Goal: Transaction & Acquisition: Purchase product/service

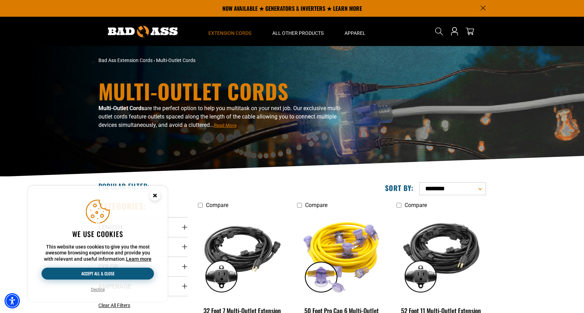
click at [107, 274] on button "Accept all & close" at bounding box center [98, 274] width 112 height 12
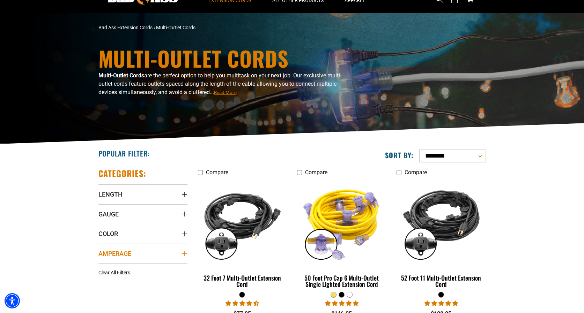
scroll to position [37, 0]
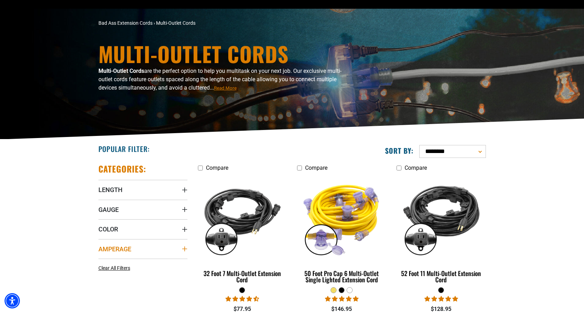
click at [184, 249] on icon "Amperage" at bounding box center [185, 249] width 6 height 6
click at [147, 263] on icon at bounding box center [146, 263] width 6 height 9
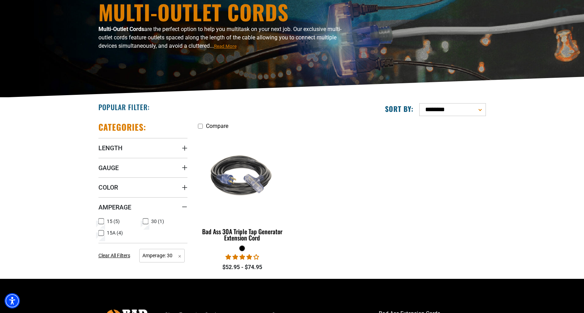
scroll to position [115, 0]
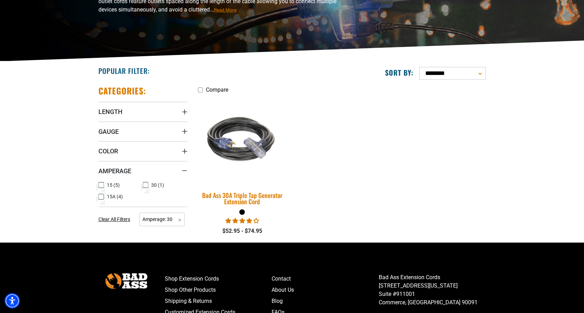
click at [235, 197] on div "Bad Ass 30A Triple Tap Generator Extension Cord" at bounding box center [242, 198] width 89 height 13
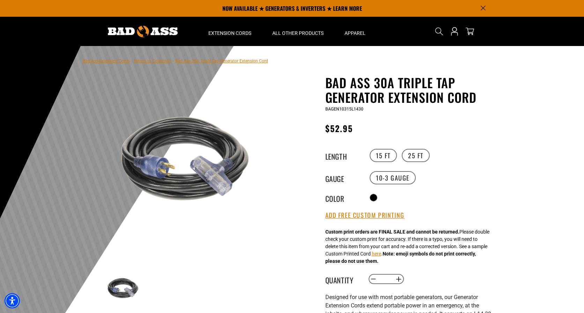
scroll to position [1, 0]
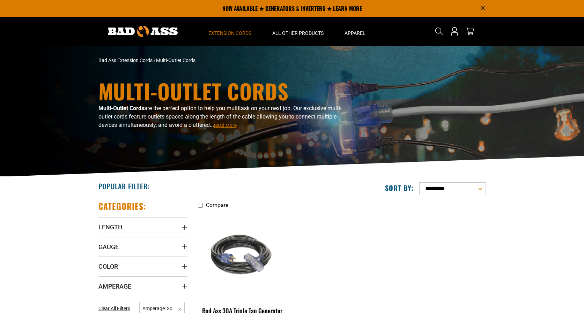
scroll to position [115, 0]
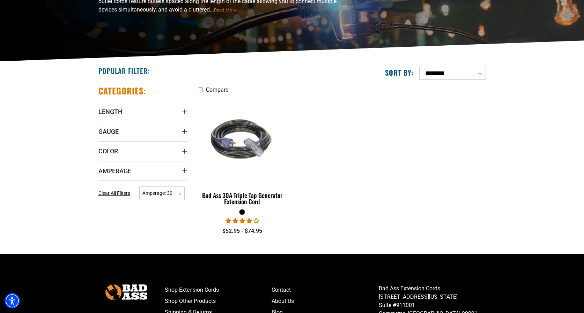
scroll to position [37, 0]
